Goal: Find contact information: Obtain details needed to contact an individual or organization

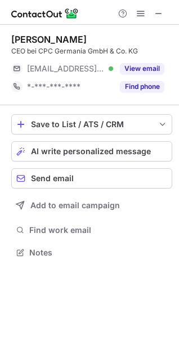
scroll to position [244, 179]
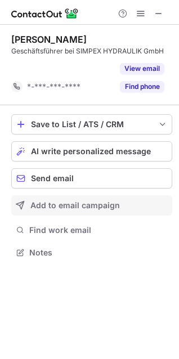
scroll to position [227, 179]
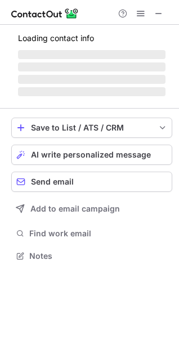
scroll to position [255, 179]
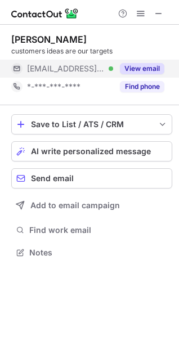
click at [148, 69] on button "View email" at bounding box center [142, 68] width 44 height 11
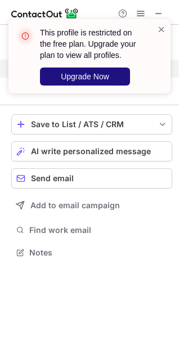
click at [103, 68] on button "Upgrade Now" at bounding box center [85, 76] width 90 height 18
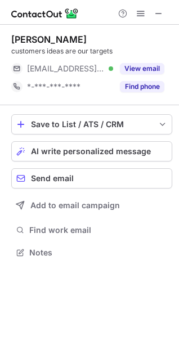
click at [153, 74] on div "This profile is restricted on the free plan. Upgrade your plan to view all prof…" at bounding box center [85, 56] width 144 height 65
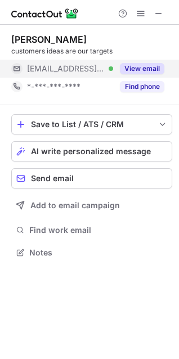
click at [153, 70] on button "View email" at bounding box center [142, 68] width 44 height 11
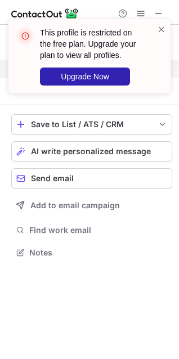
click at [161, 67] on div "This profile is restricted on the free plan. Upgrade your plan to view all prof…" at bounding box center [89, 61] width 180 height 106
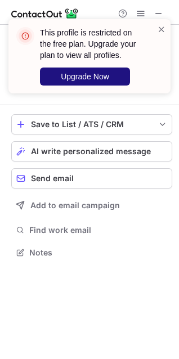
click at [111, 71] on button "Upgrade Now" at bounding box center [85, 76] width 90 height 18
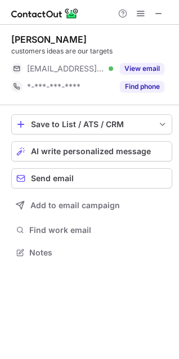
click at [152, 68] on div "This profile is restricted on the free plan. Upgrade your plan to view all prof…" at bounding box center [97, 56] width 114 height 58
click at [152, 68] on button "View email" at bounding box center [142, 68] width 44 height 11
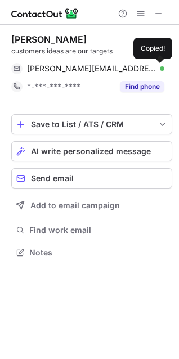
click at [158, 68] on span at bounding box center [158, 68] width 9 height 9
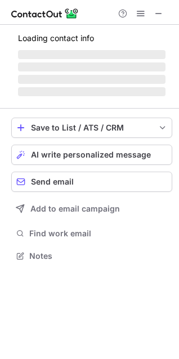
scroll to position [244, 179]
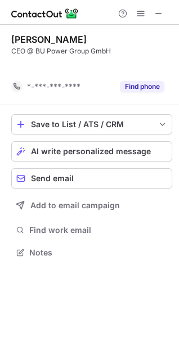
scroll to position [227, 179]
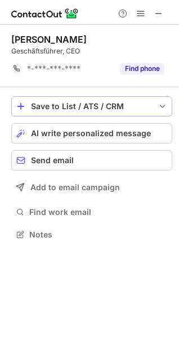
scroll to position [227, 179]
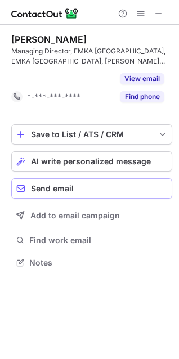
scroll to position [237, 179]
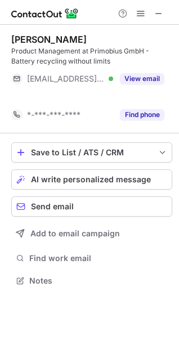
scroll to position [255, 179]
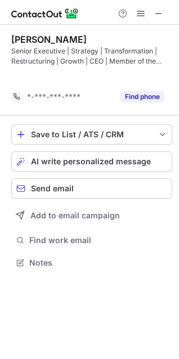
scroll to position [237, 179]
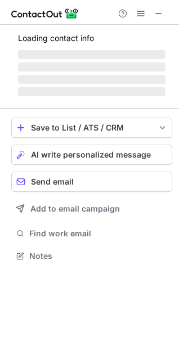
scroll to position [244, 179]
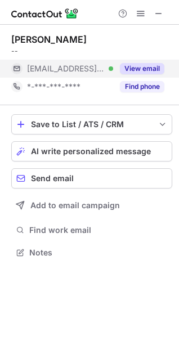
click at [147, 65] on button "View email" at bounding box center [142, 68] width 44 height 11
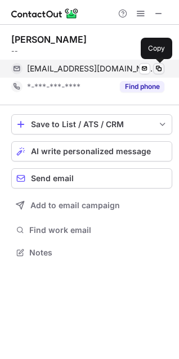
click at [157, 69] on span at bounding box center [158, 68] width 9 height 9
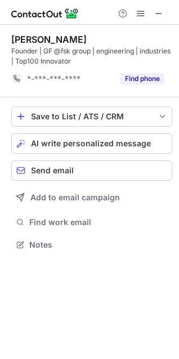
scroll to position [237, 179]
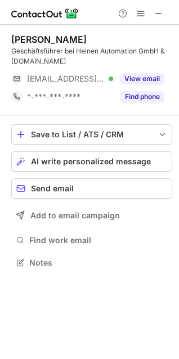
scroll to position [255, 179]
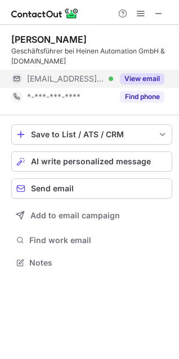
click at [157, 80] on button "View email" at bounding box center [142, 78] width 44 height 11
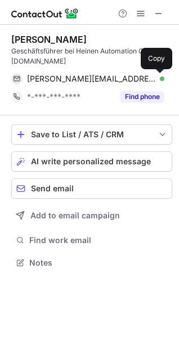
click at [156, 81] on span at bounding box center [158, 78] width 9 height 9
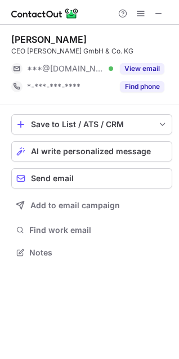
scroll to position [244, 179]
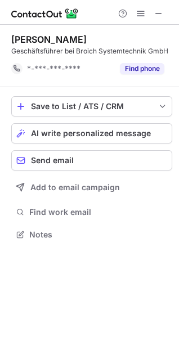
scroll to position [227, 179]
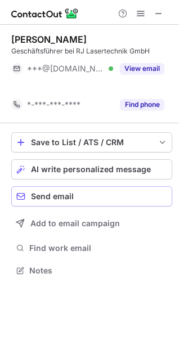
scroll to position [244, 179]
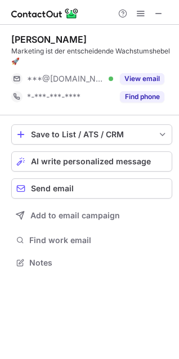
scroll to position [255, 179]
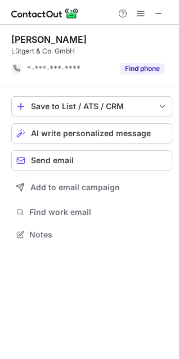
scroll to position [227, 179]
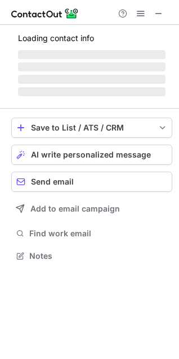
scroll to position [255, 179]
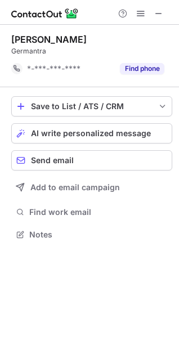
scroll to position [227, 179]
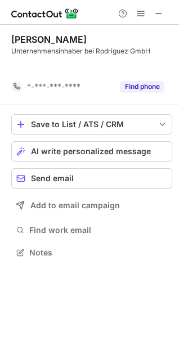
scroll to position [227, 179]
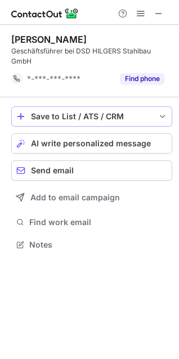
scroll to position [237, 179]
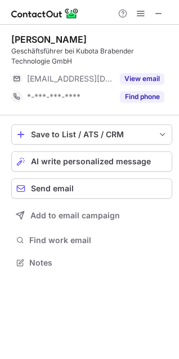
scroll to position [255, 179]
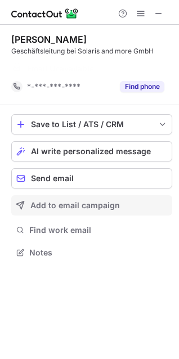
scroll to position [227, 179]
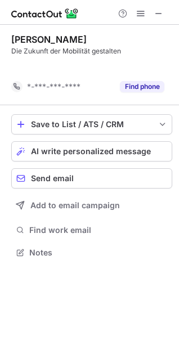
scroll to position [227, 179]
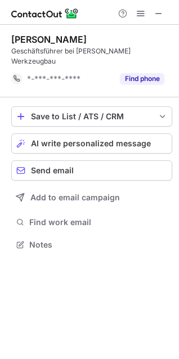
scroll to position [227, 179]
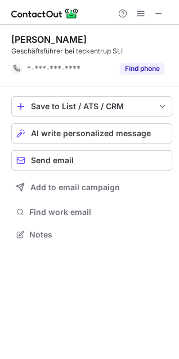
scroll to position [227, 179]
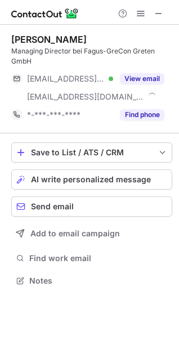
scroll to position [273, 179]
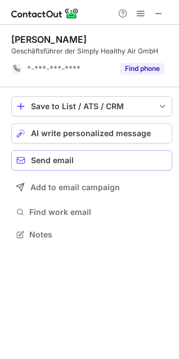
scroll to position [227, 179]
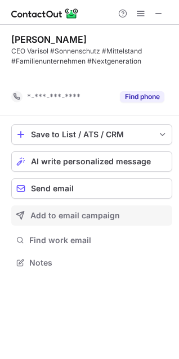
scroll to position [237, 179]
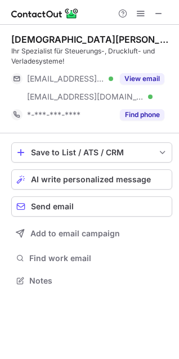
scroll to position [273, 179]
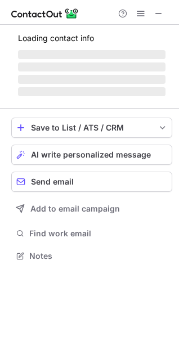
scroll to position [255, 179]
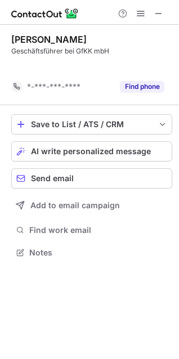
scroll to position [227, 179]
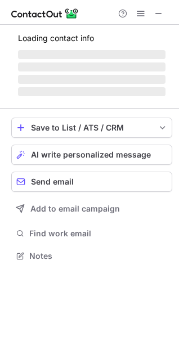
scroll to position [255, 179]
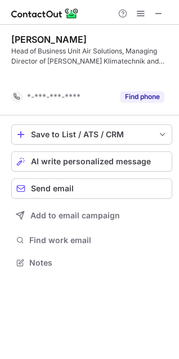
scroll to position [237, 179]
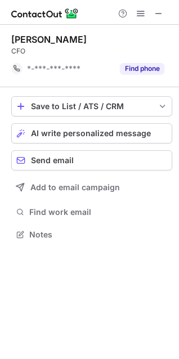
scroll to position [227, 179]
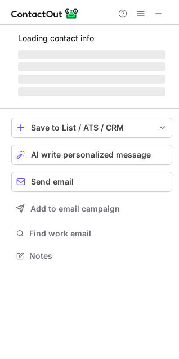
scroll to position [262, 179]
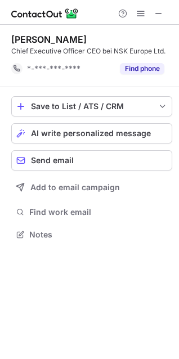
scroll to position [227, 179]
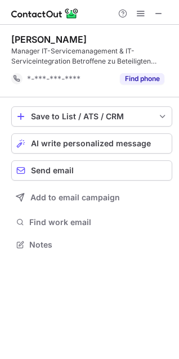
scroll to position [237, 179]
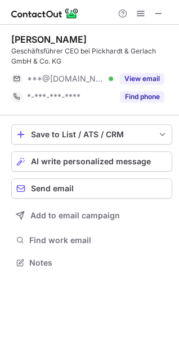
scroll to position [255, 179]
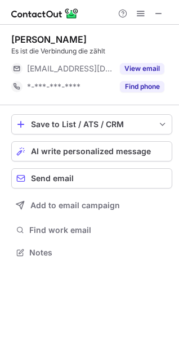
scroll to position [244, 179]
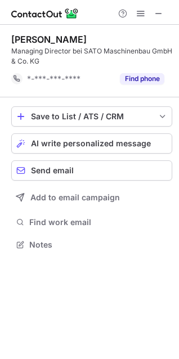
scroll to position [237, 179]
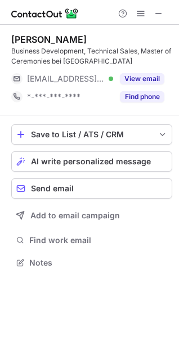
scroll to position [255, 179]
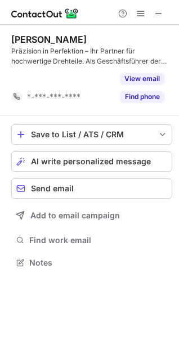
scroll to position [237, 179]
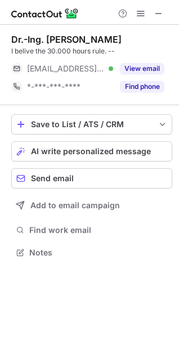
scroll to position [244, 179]
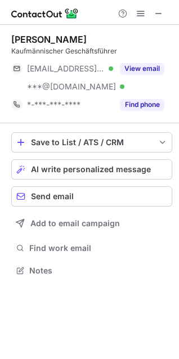
scroll to position [262, 179]
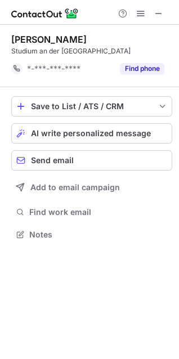
scroll to position [227, 179]
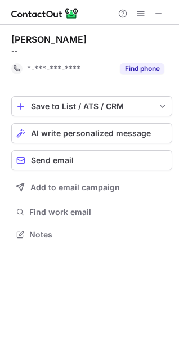
scroll to position [227, 179]
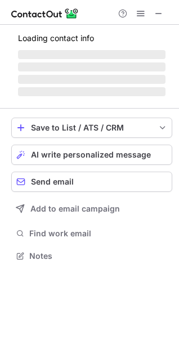
scroll to position [255, 179]
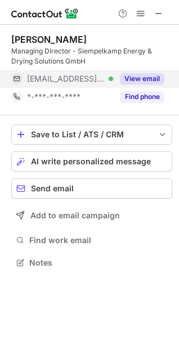
click at [135, 84] on div "View email" at bounding box center [138, 79] width 51 height 18
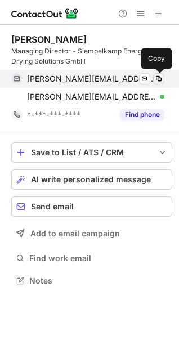
click at [158, 79] on span at bounding box center [158, 78] width 9 height 9
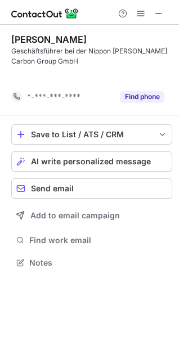
scroll to position [237, 179]
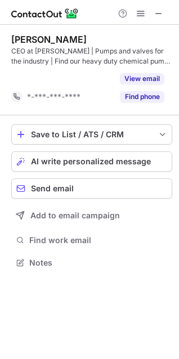
scroll to position [237, 179]
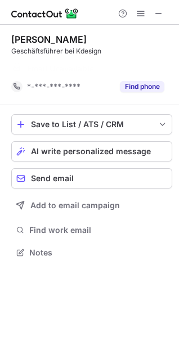
scroll to position [227, 179]
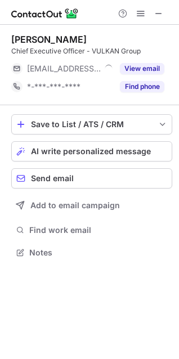
scroll to position [244, 179]
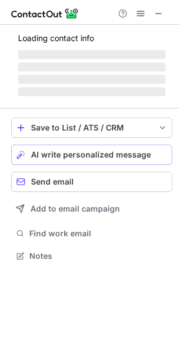
scroll to position [255, 179]
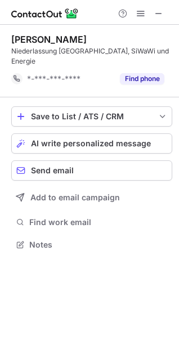
scroll to position [227, 179]
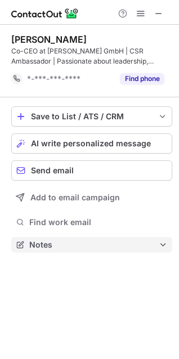
scroll to position [237, 179]
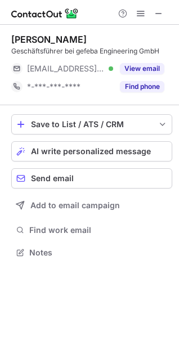
scroll to position [244, 179]
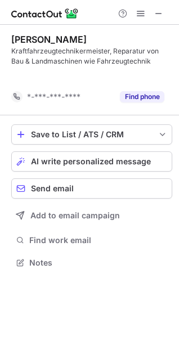
scroll to position [237, 179]
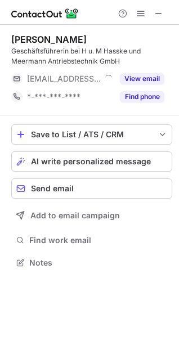
scroll to position [255, 179]
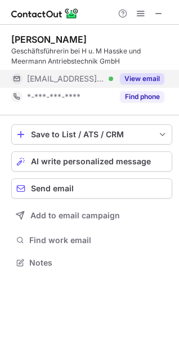
click at [130, 78] on button "View email" at bounding box center [142, 78] width 44 height 11
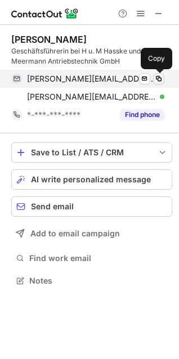
click at [154, 79] on span at bounding box center [158, 78] width 9 height 9
click at [155, 78] on span at bounding box center [158, 78] width 9 height 9
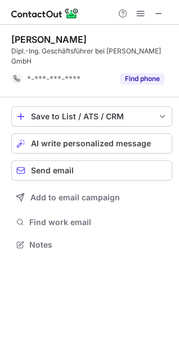
scroll to position [237, 179]
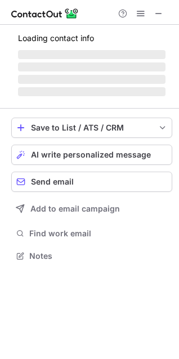
scroll to position [262, 179]
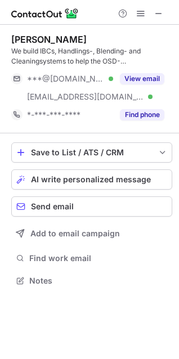
scroll to position [273, 179]
